Goal: Information Seeking & Learning: Learn about a topic

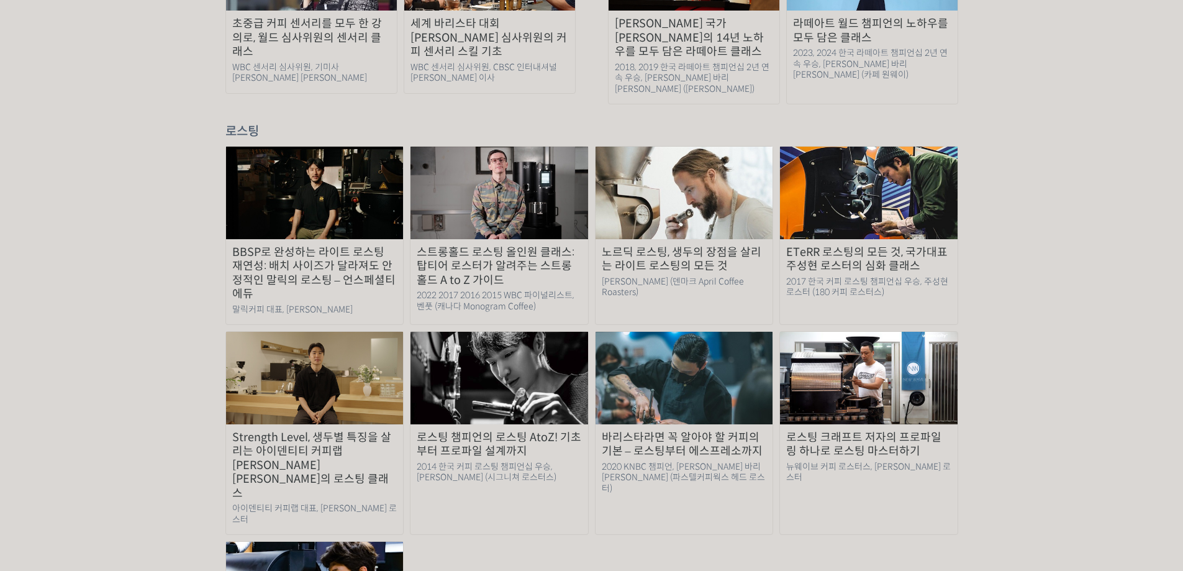
scroll to position [621, 0]
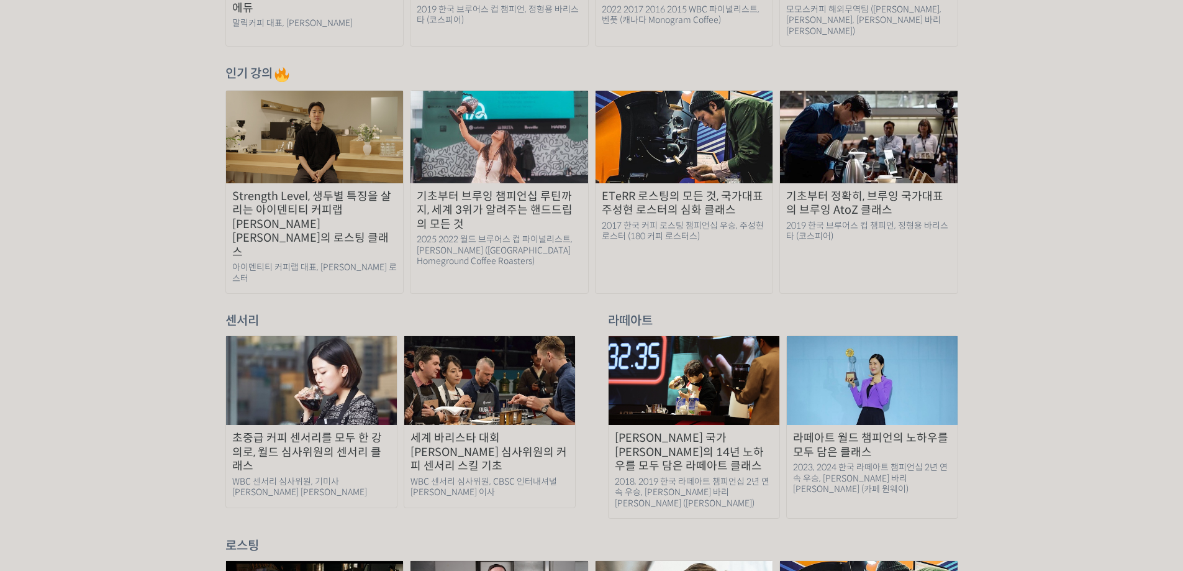
click at [877, 119] on img at bounding box center [869, 137] width 178 height 92
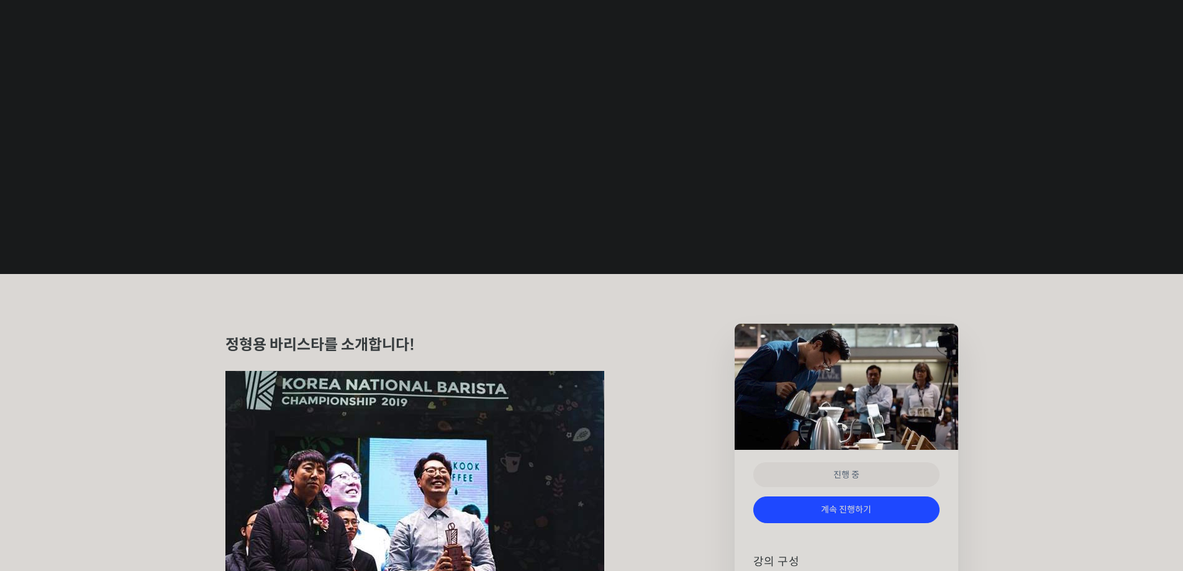
scroll to position [621, 0]
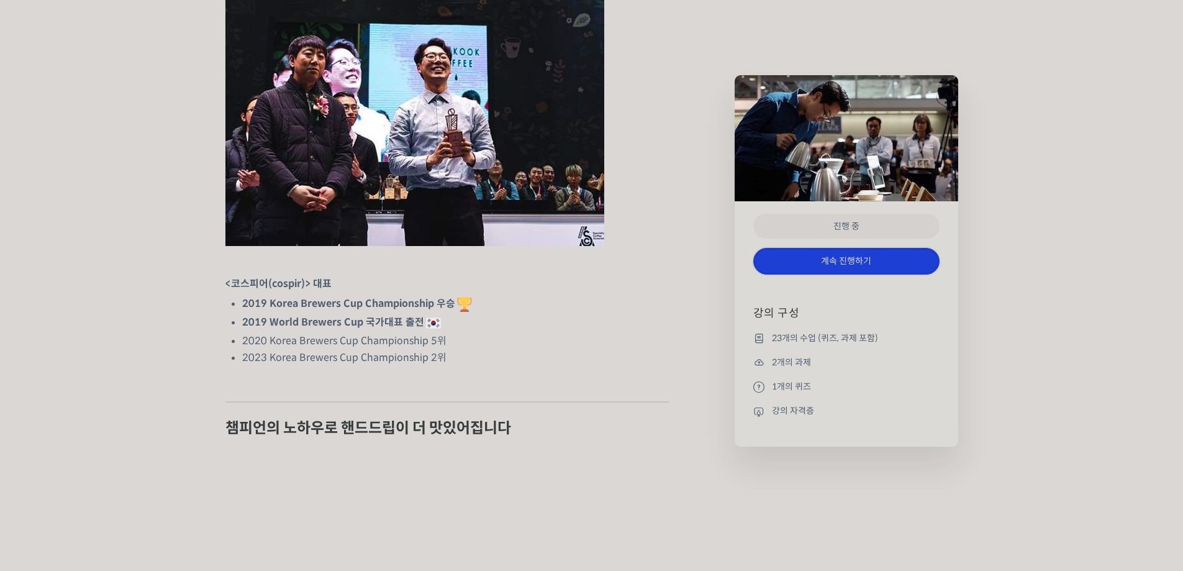
click at [845, 260] on link "계속 진행하기" at bounding box center [846, 261] width 186 height 27
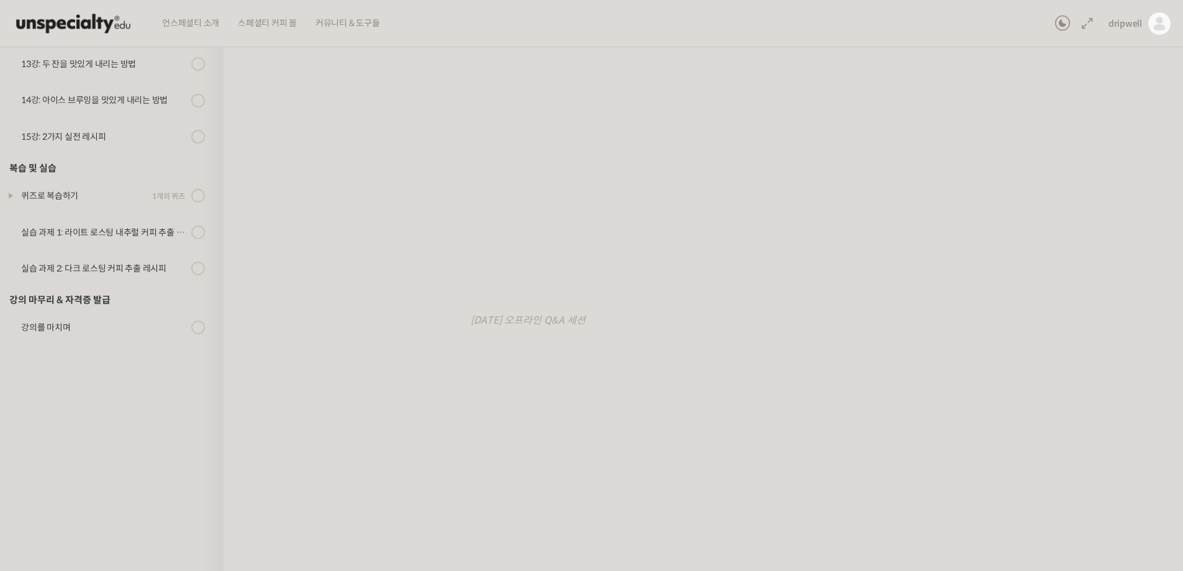
scroll to position [414, 0]
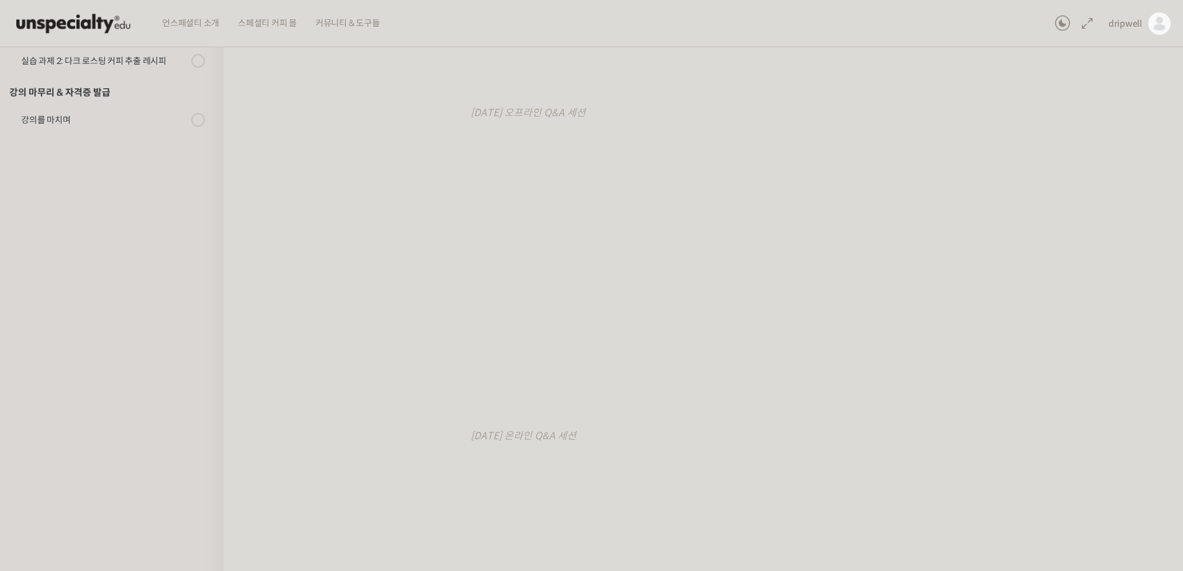
click at [1049, 484] on div "기초부터 정확히, 브루잉 국가대표의 브루잉 AtoZ 클래스 질의응답 세션 녹화 편집본 모음 진행 중 수업 16 / 23 진행 중 ← 이전 질의…" at bounding box center [706, 256] width 841 height 1228
click at [1036, 460] on div "기초부터 정확히, 브루잉 국가대표의 브루잉 AtoZ 클래스 질의응답 세션 녹화 편집본 모음 진행 중 수업 16 / 23 진행 중 ← 이전 질의…" at bounding box center [706, 256] width 841 height 1228
click at [1064, 473] on div "기초부터 정확히, 브루잉 국가대표의 브루잉 AtoZ 클래스 질의응답 세션 녹화 편집본 모음 진행 중 수업 16 / 23 진행 중 ← 이전 질의…" at bounding box center [706, 256] width 841 height 1228
click at [1033, 501] on div "기초부터 정확히, 브루잉 국가대표의 브루잉 AtoZ 클래스 질의응답 세션 녹화 편집본 모음 진행 중 수업 16 / 23 진행 중 ← 이전 질의…" at bounding box center [706, 256] width 841 height 1228
